Goal: Transaction & Acquisition: Purchase product/service

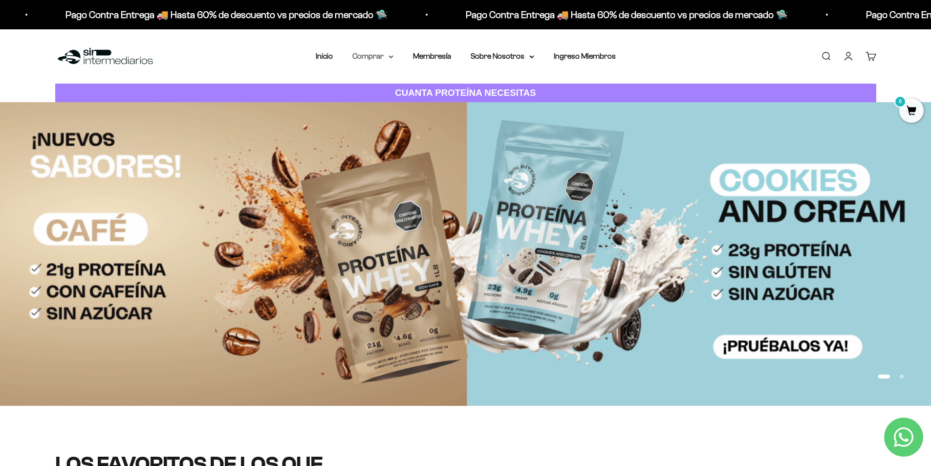
click at [387, 56] on summary "Comprar" at bounding box center [372, 56] width 41 height 13
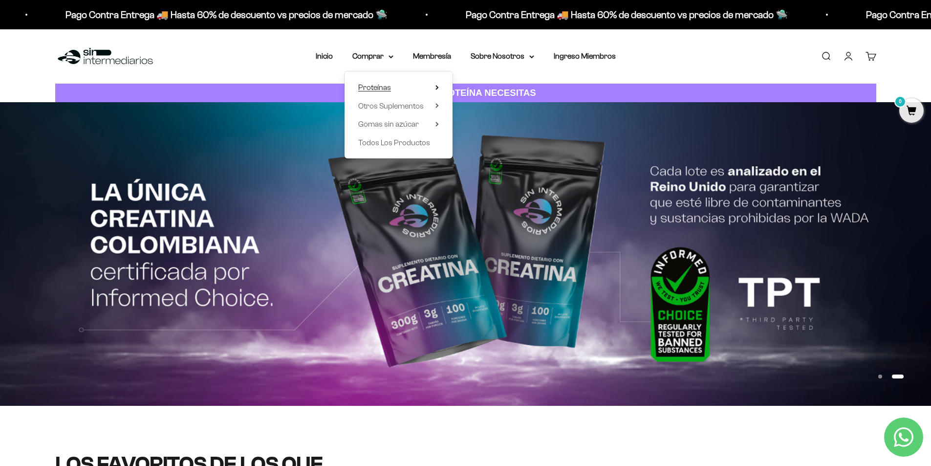
click at [438, 89] on icon at bounding box center [436, 87] width 3 height 5
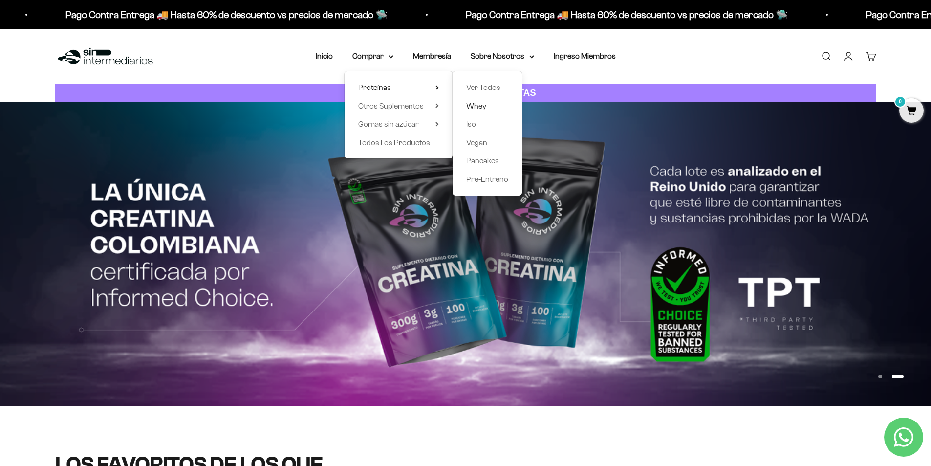
click at [476, 104] on span "Whey" at bounding box center [476, 106] width 20 height 8
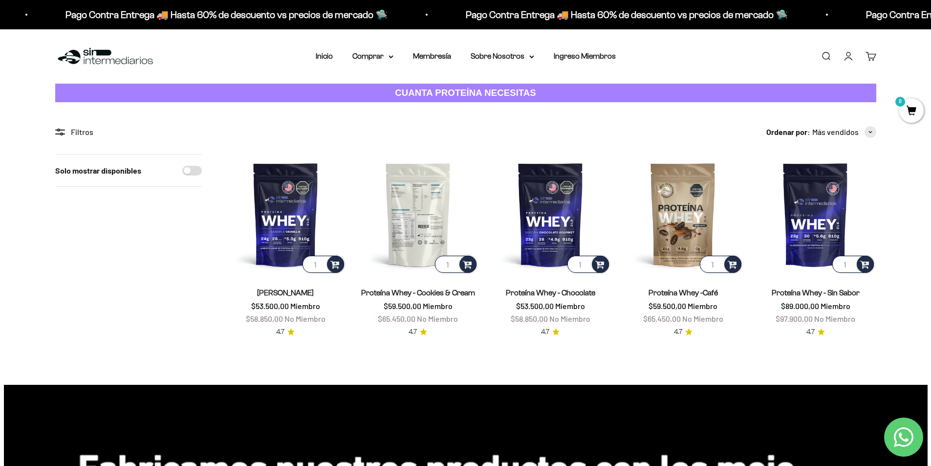
click at [406, 205] on img at bounding box center [418, 214] width 121 height 121
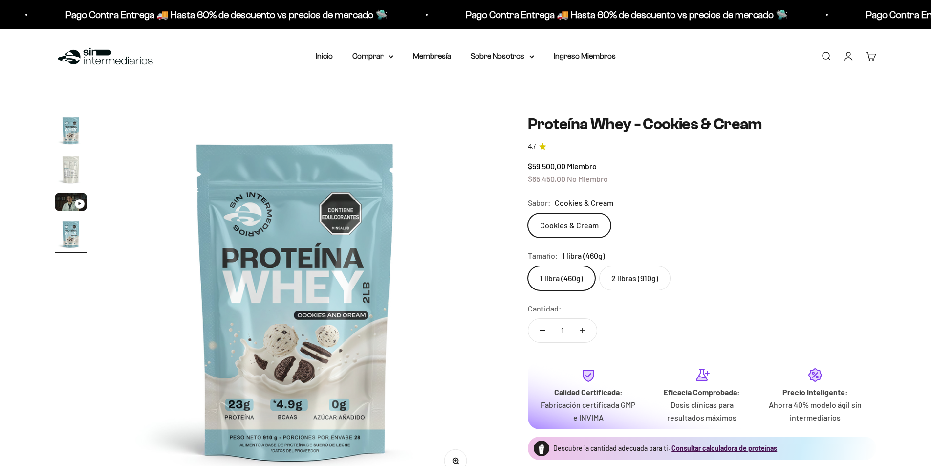
scroll to position [0, 1148]
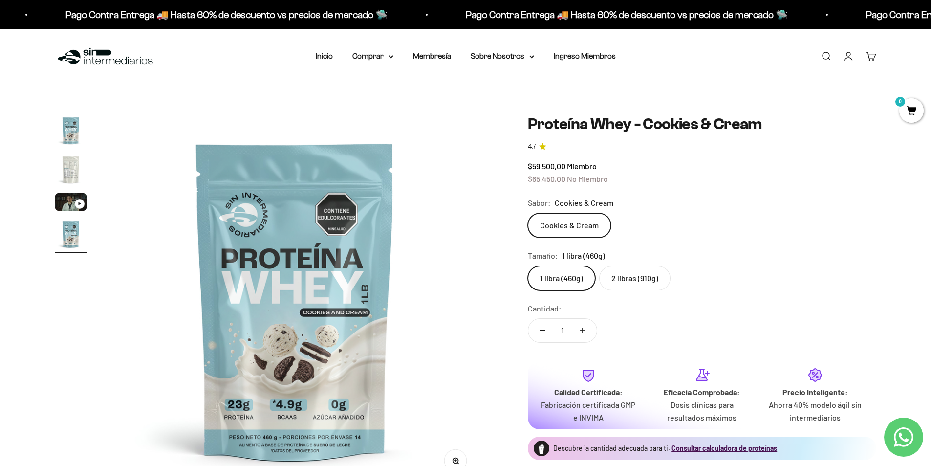
click at [67, 165] on img "Ir al artículo 2" at bounding box center [70, 169] width 31 height 31
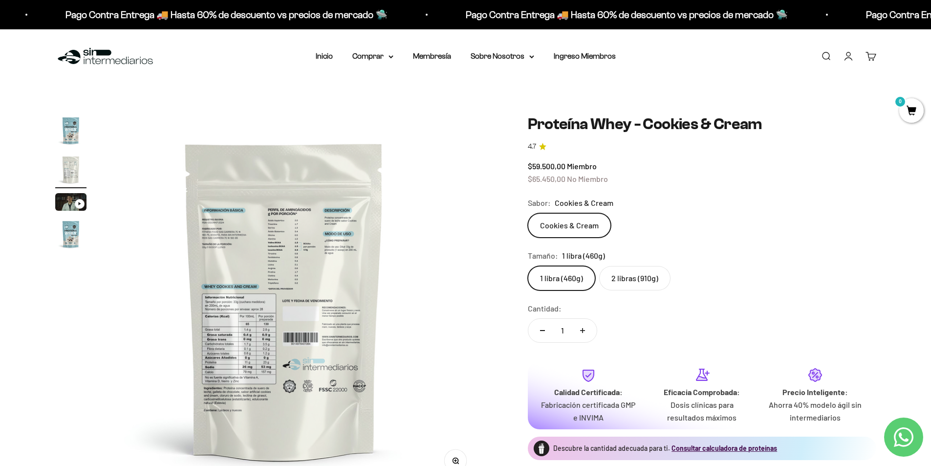
scroll to position [0, 382]
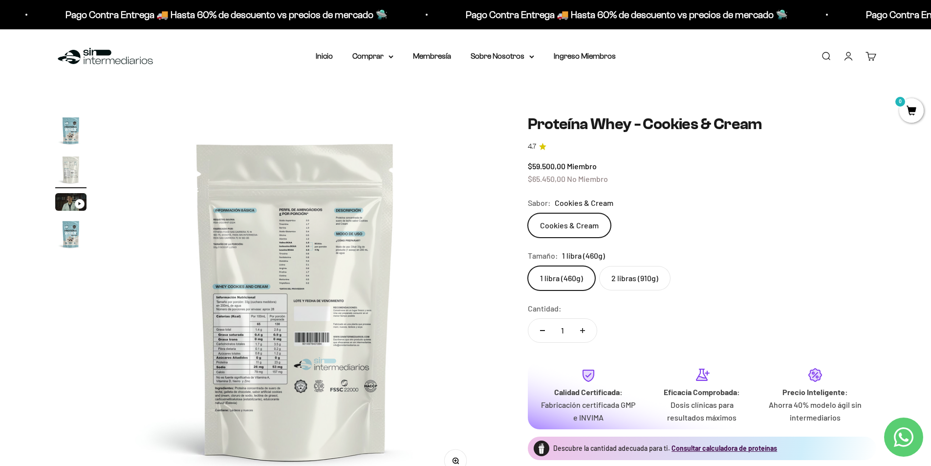
click at [254, 349] on img at bounding box center [295, 300] width 371 height 371
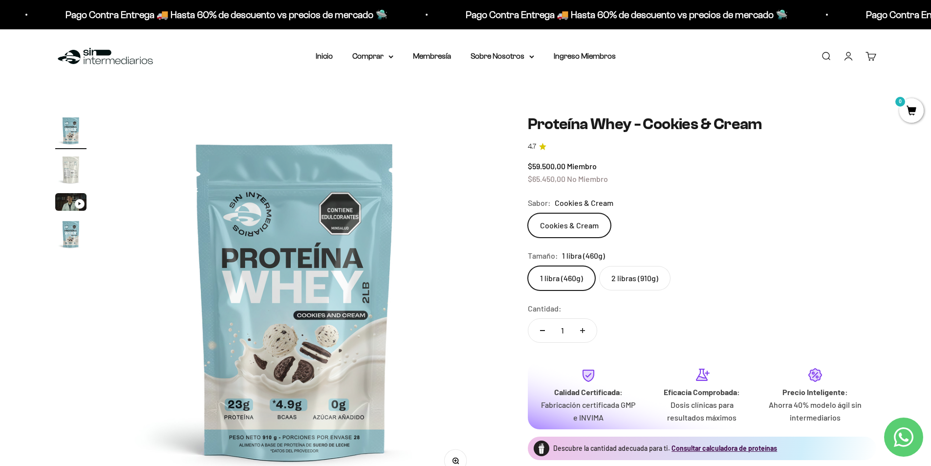
scroll to position [0, 0]
click at [60, 234] on img "Ir al artículo 4" at bounding box center [70, 233] width 31 height 31
click at [64, 159] on img "Ir al artículo 2" at bounding box center [70, 169] width 31 height 31
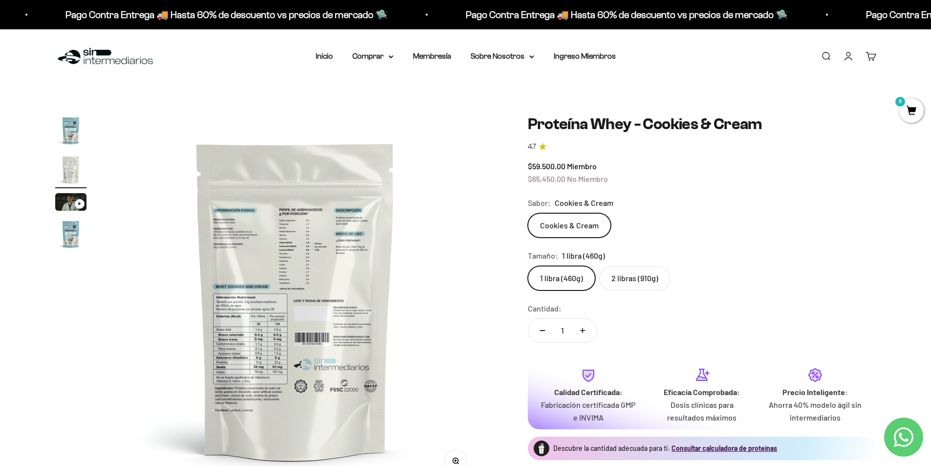
click at [71, 132] on img "Ir al artículo 1" at bounding box center [70, 130] width 31 height 31
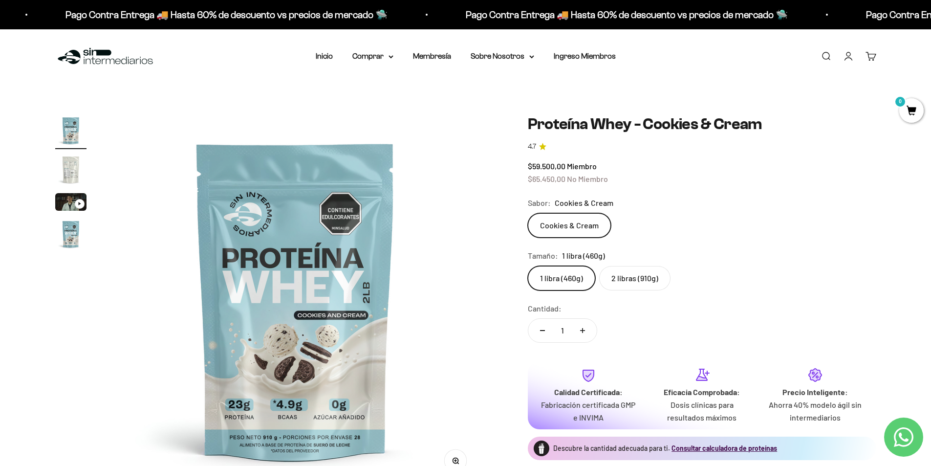
click at [645, 275] on label "2 libras (910g)" at bounding box center [634, 278] width 71 height 24
click at [528, 266] on input "2 libras (910g)" at bounding box center [527, 265] width 0 height 0
click at [91, 57] on img at bounding box center [105, 56] width 100 height 21
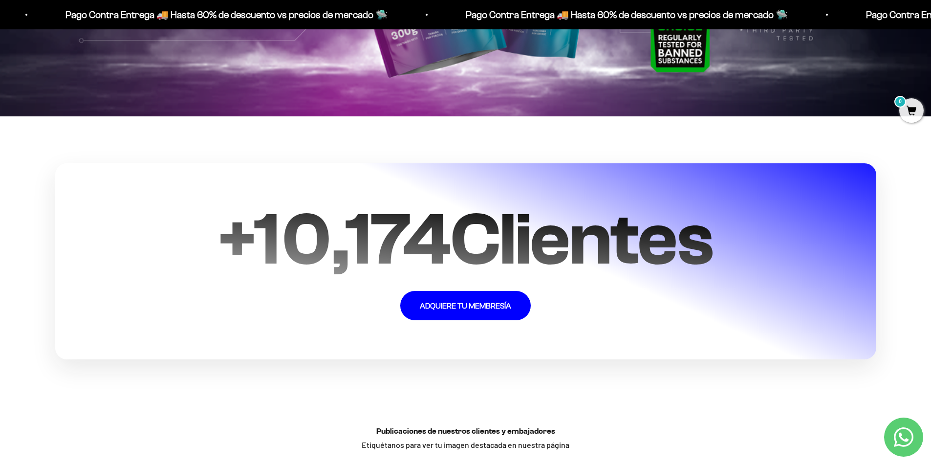
scroll to position [2443, 0]
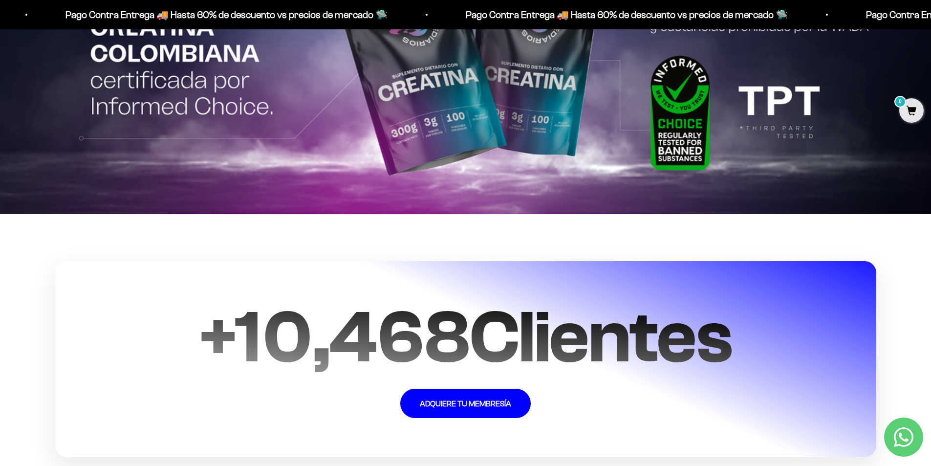
click at [451, 132] on img at bounding box center [465, 62] width 931 height 303
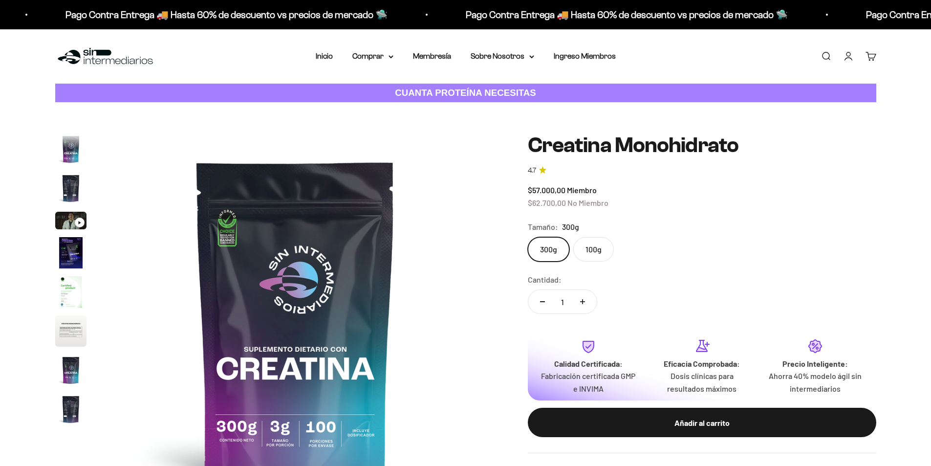
scroll to position [40, 0]
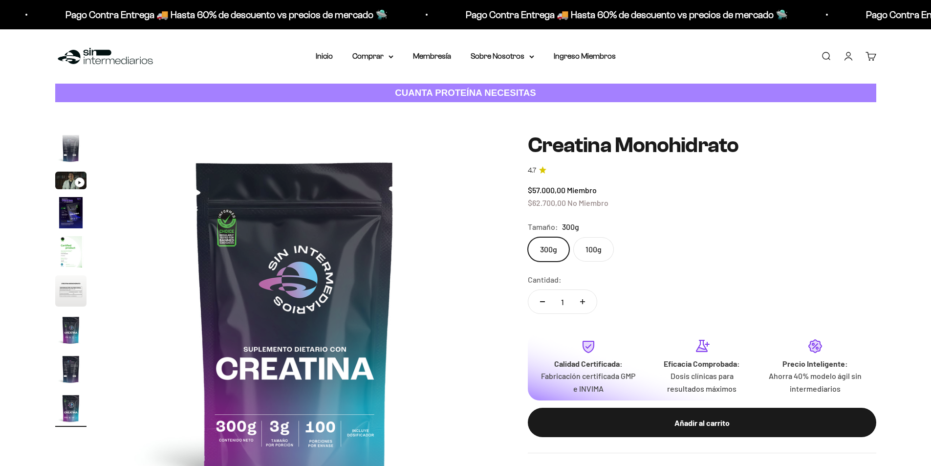
click at [597, 249] on label "100g" at bounding box center [593, 249] width 41 height 24
click at [528, 237] on input "100g" at bounding box center [527, 236] width 0 height 0
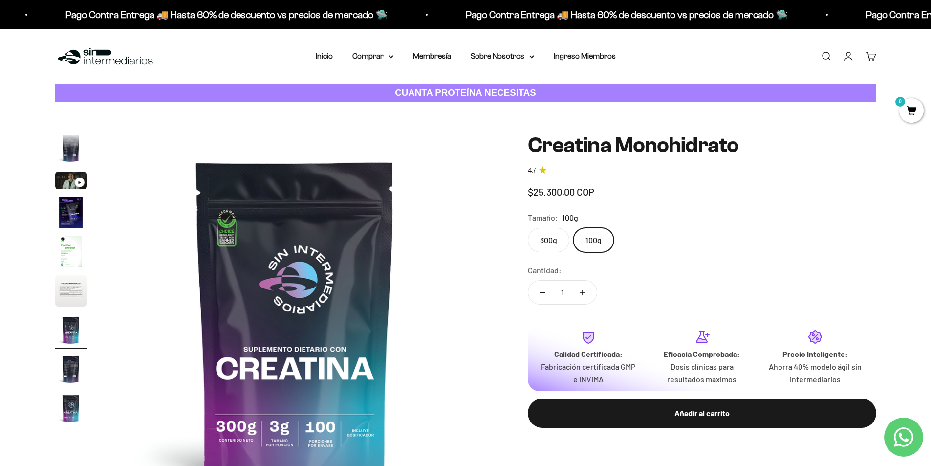
scroll to position [0, 2295]
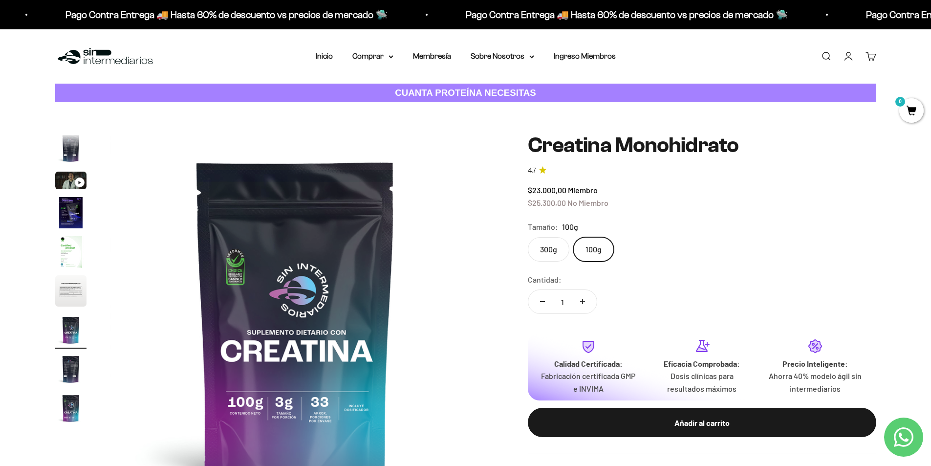
click at [550, 246] on label "300g" at bounding box center [549, 249] width 42 height 24
click at [528, 237] on input "300g" at bounding box center [527, 236] width 0 height 0
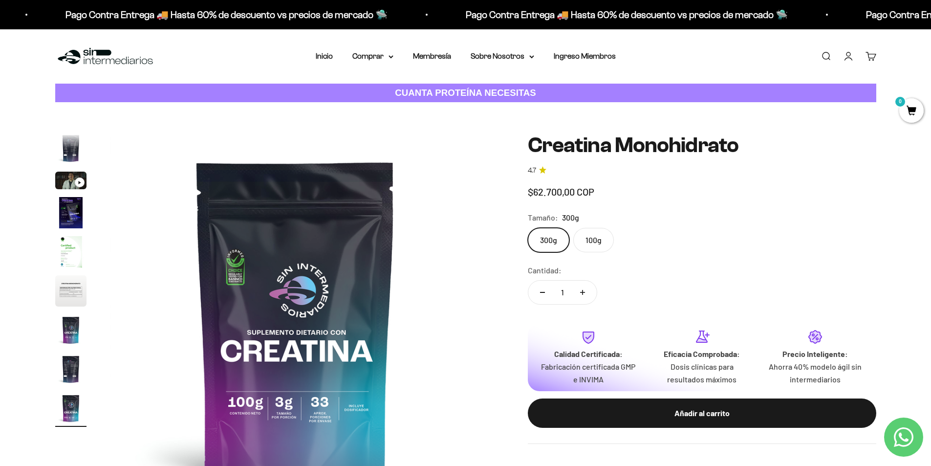
scroll to position [0, 3061]
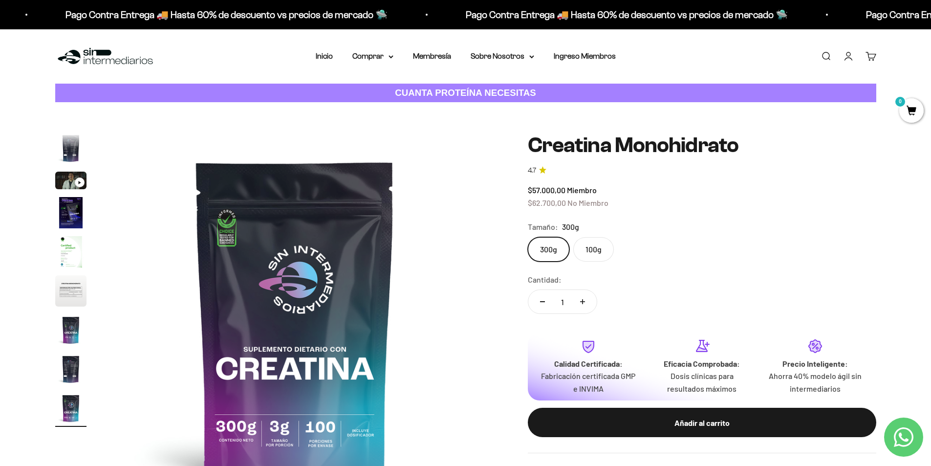
click at [62, 290] on img "Ir al artículo 6" at bounding box center [70, 290] width 31 height 31
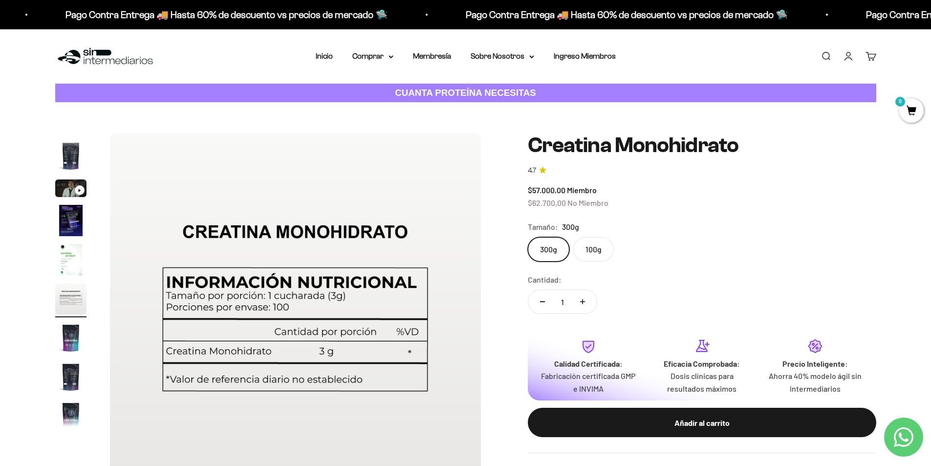
scroll to position [40, 0]
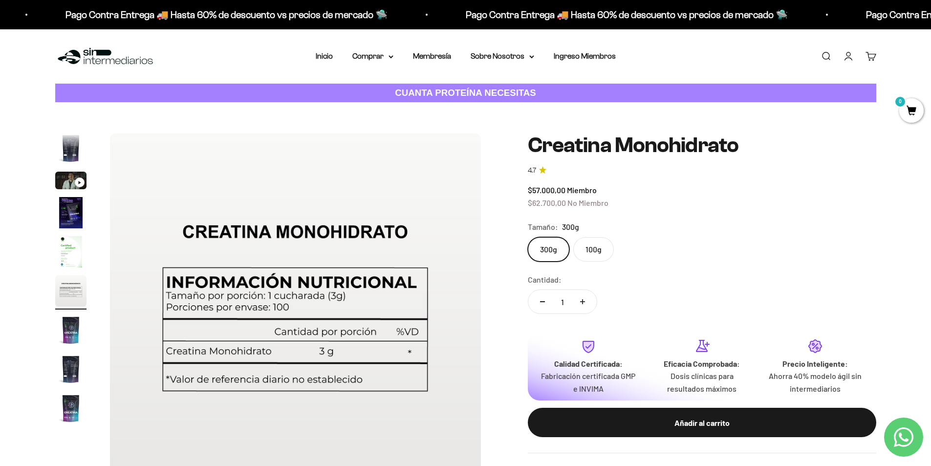
click at [75, 410] on img "Ir al artículo 9" at bounding box center [70, 407] width 31 height 31
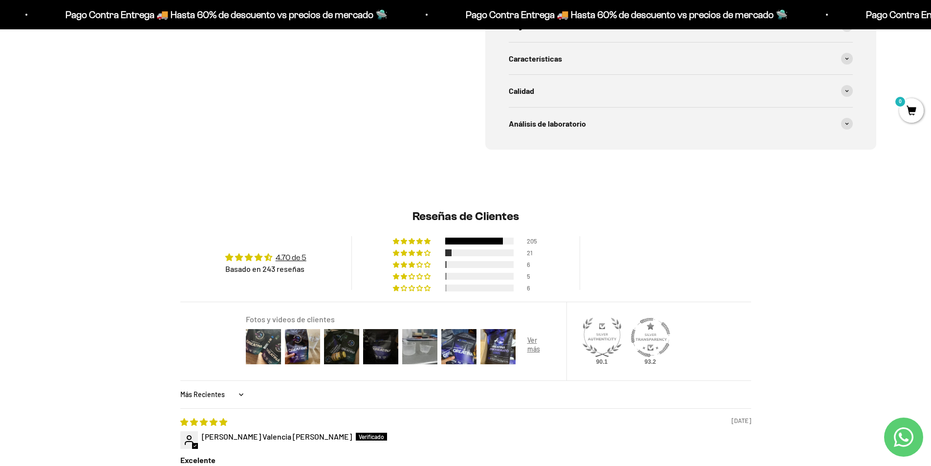
scroll to position [733, 0]
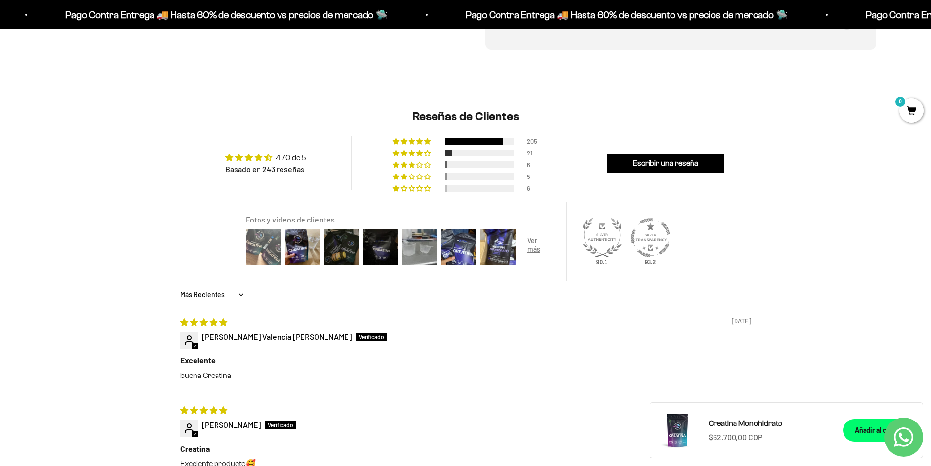
click at [263, 247] on img at bounding box center [263, 246] width 39 height 39
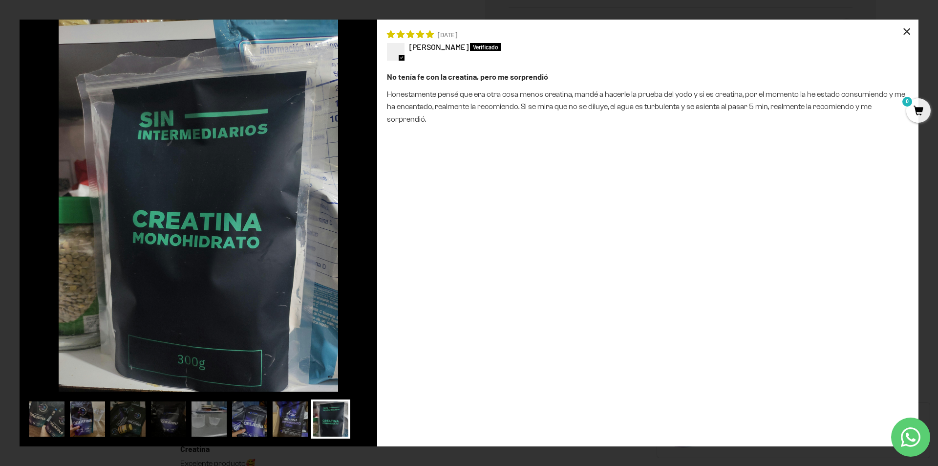
click at [912, 30] on div "×" at bounding box center [906, 31] width 23 height 23
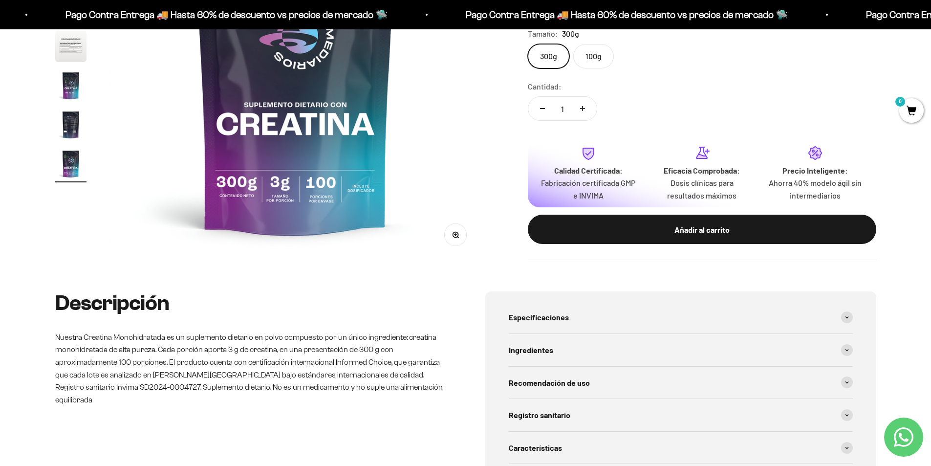
scroll to position [0, 0]
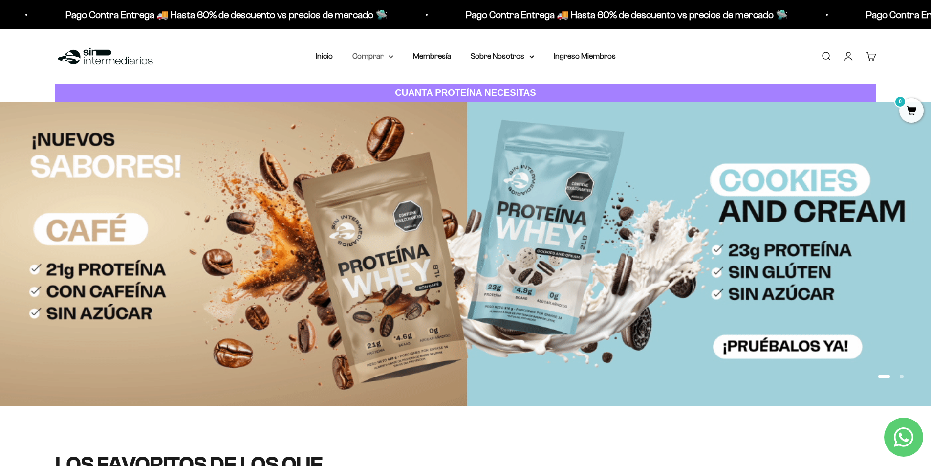
click at [390, 56] on icon at bounding box center [391, 57] width 4 height 2
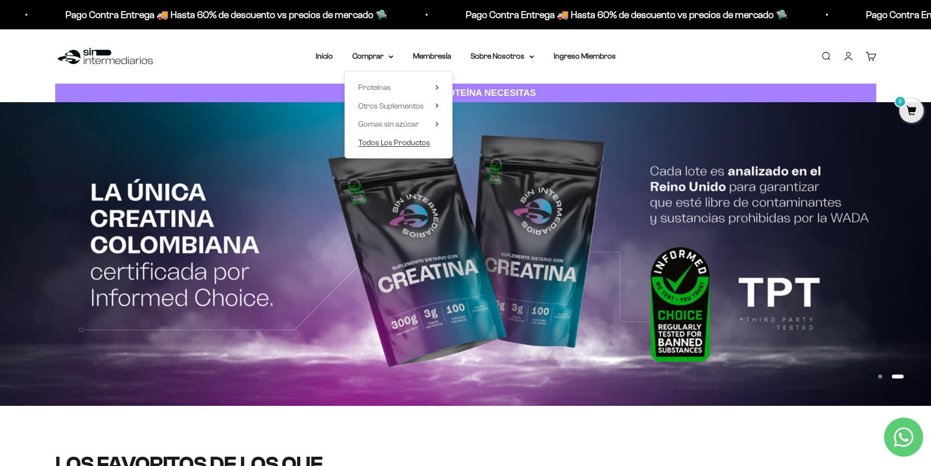
click at [401, 141] on span "Todos Los Productos" at bounding box center [394, 142] width 72 height 8
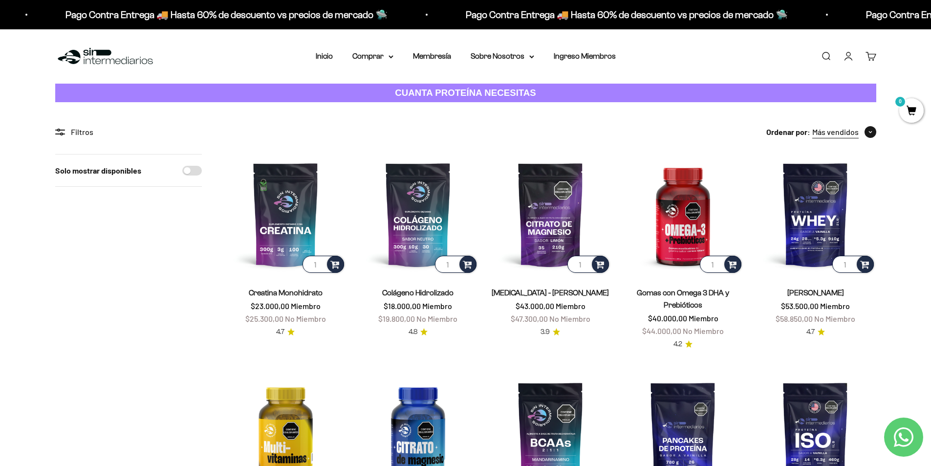
click at [867, 132] on span "button" at bounding box center [870, 132] width 12 height 12
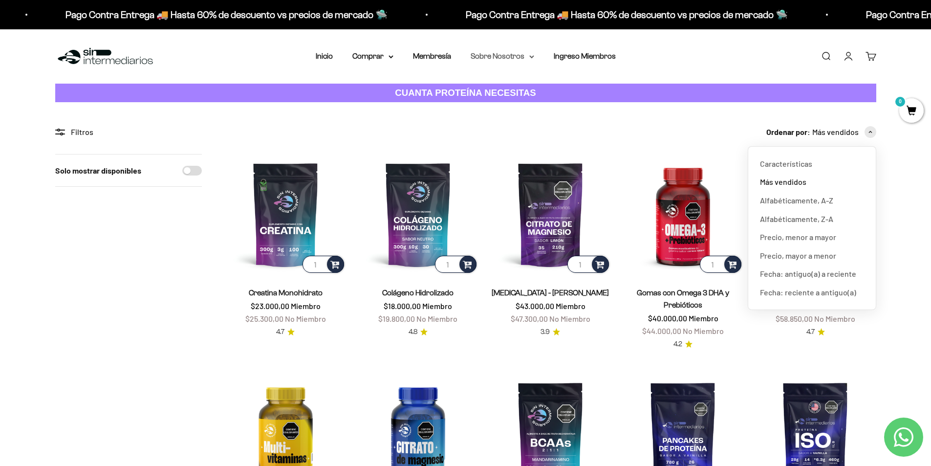
click at [530, 58] on icon at bounding box center [531, 56] width 5 height 3
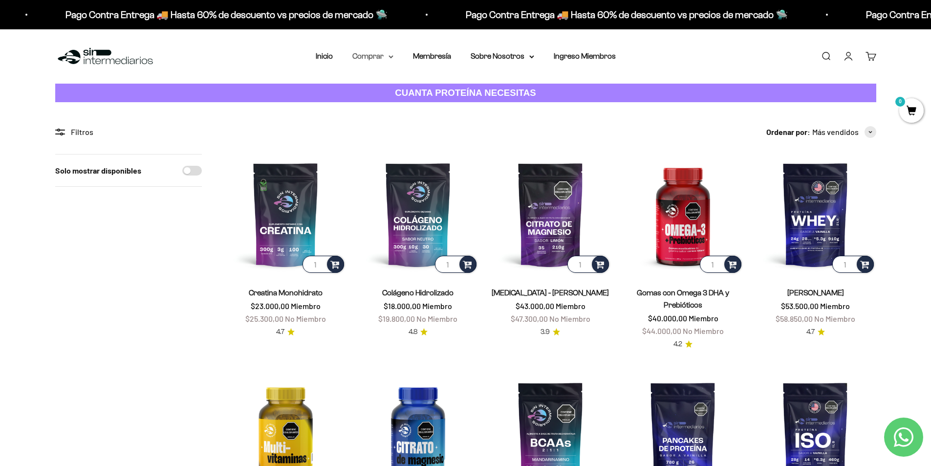
click at [375, 56] on summary "Comprar" at bounding box center [372, 56] width 41 height 13
